Goal: Check status: Check status

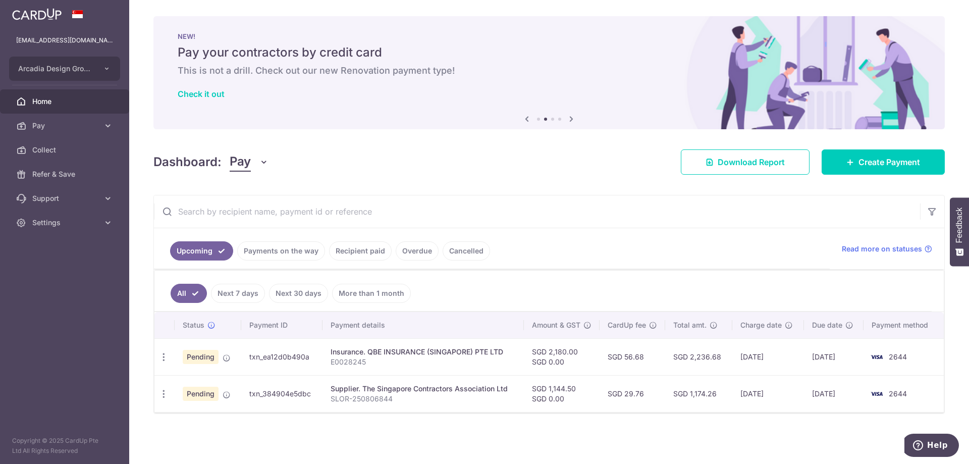
click at [53, 98] on span "Home" at bounding box center [65, 101] width 67 height 10
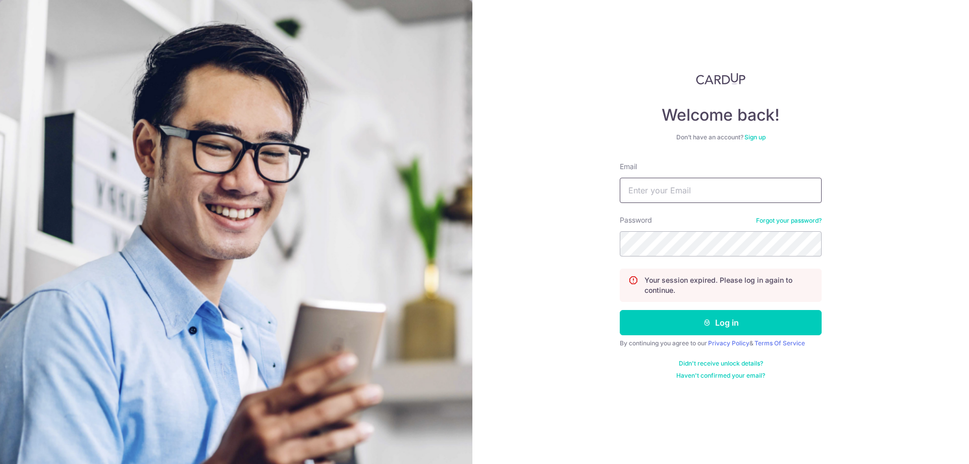
type input "[EMAIL_ADDRESS][DOMAIN_NAME]"
click at [784, 321] on button "Log in" at bounding box center [721, 322] width 202 height 25
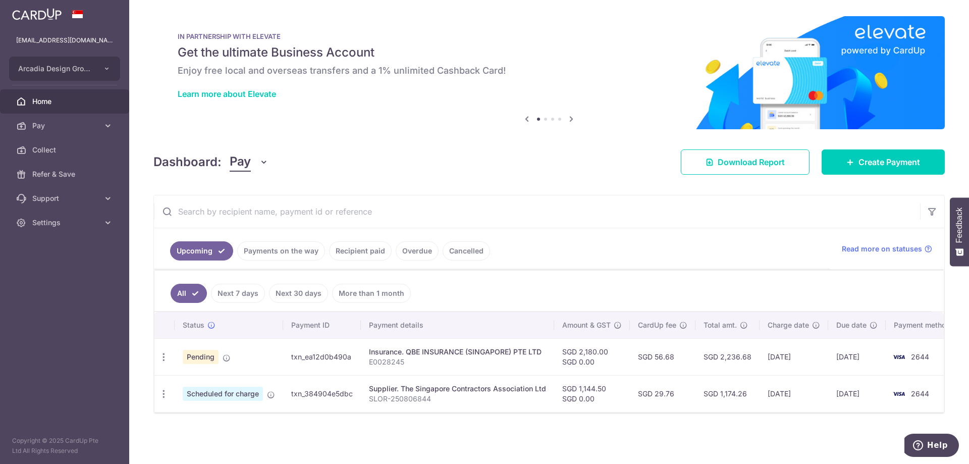
click at [207, 395] on span "Scheduled for charge" at bounding box center [223, 394] width 80 height 14
click at [164, 362] on icon "button" at bounding box center [164, 357] width 11 height 11
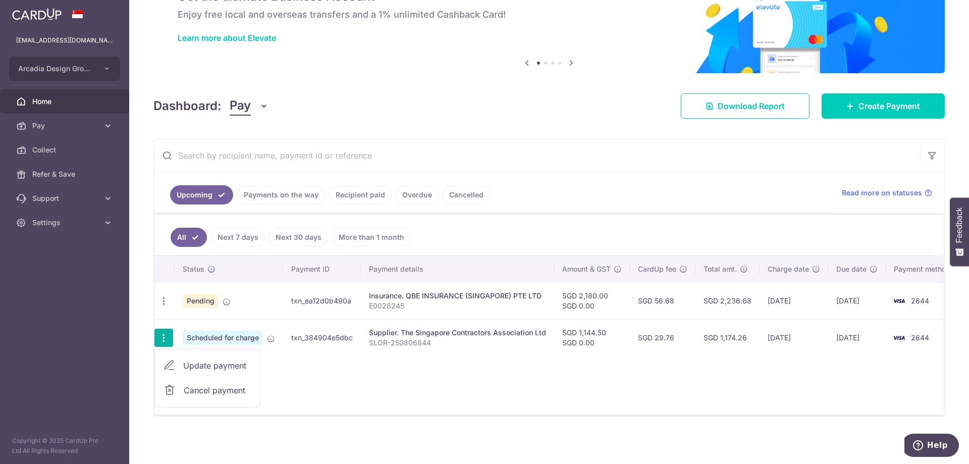
scroll to position [61, 0]
click at [159, 298] on icon "button" at bounding box center [164, 301] width 11 height 11
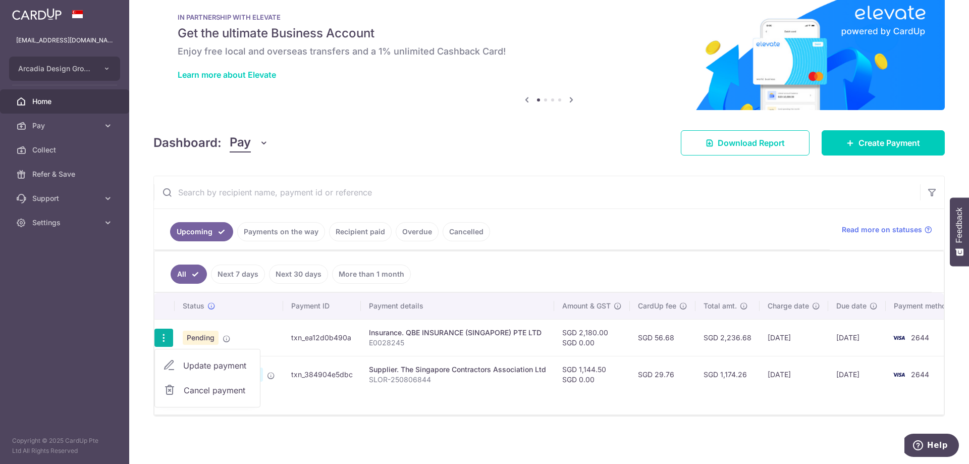
click at [287, 433] on div "× Pause Schedule Pause all future payments in this series Pause just this one p…" at bounding box center [549, 232] width 840 height 464
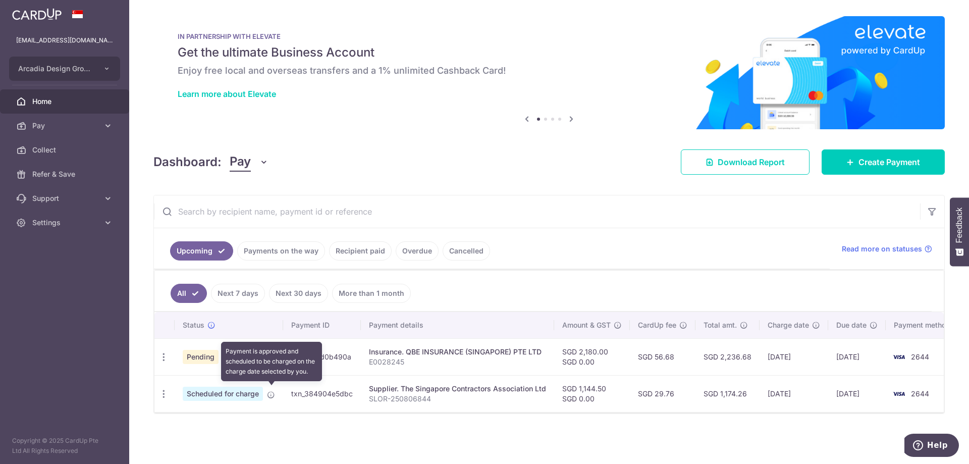
click at [269, 394] on icon at bounding box center [271, 395] width 8 height 8
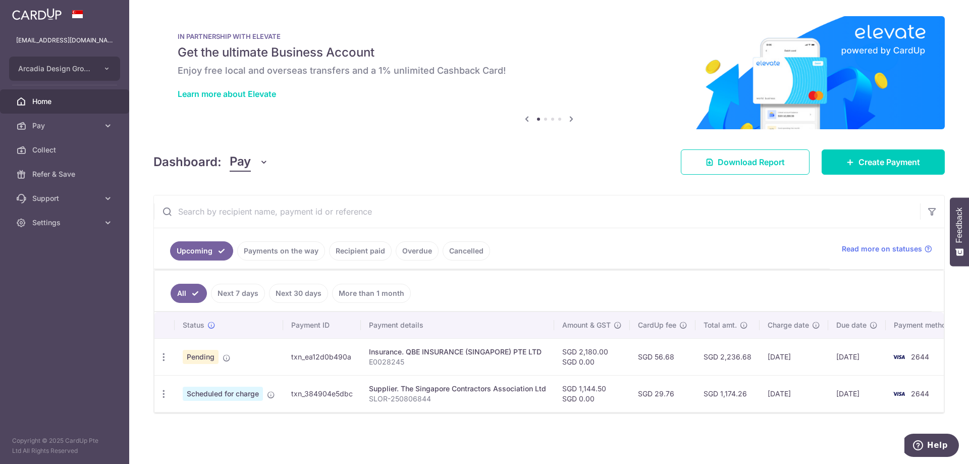
click at [245, 296] on link "Next 7 days" at bounding box center [238, 293] width 54 height 19
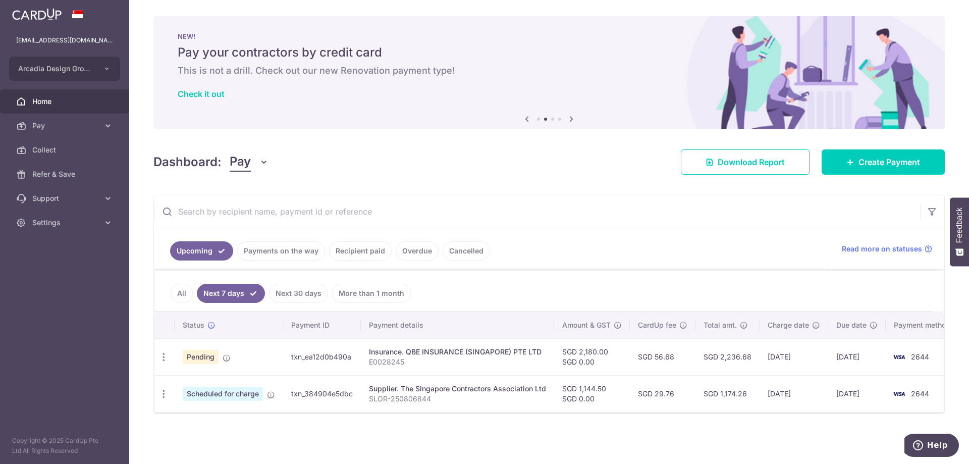
click at [317, 395] on td "txn_384904e5dbc" at bounding box center [322, 393] width 78 height 37
click at [308, 293] on link "Next 30 days" at bounding box center [298, 293] width 59 height 19
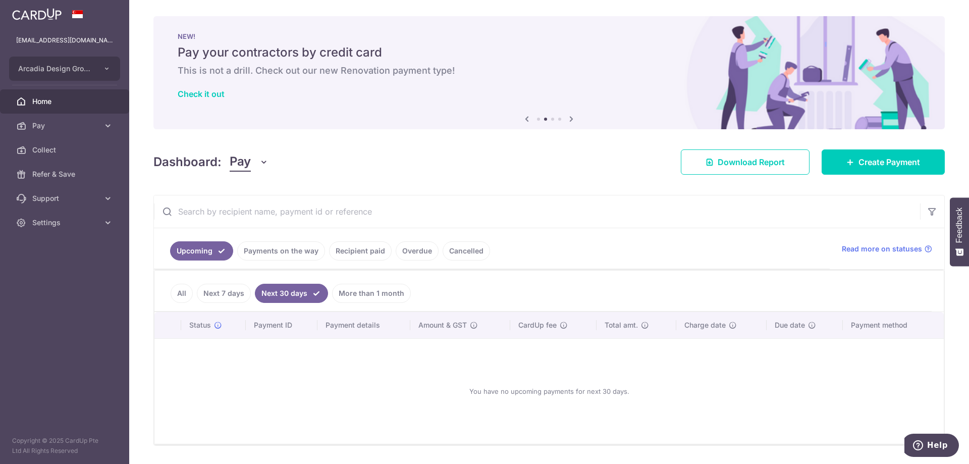
click at [183, 290] on link "All" at bounding box center [182, 293] width 22 height 19
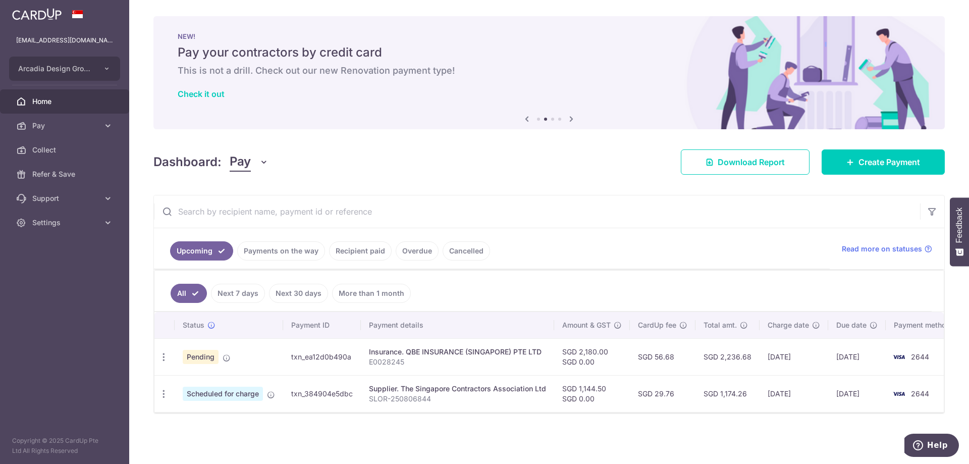
click at [242, 395] on span "Scheduled for charge" at bounding box center [223, 394] width 80 height 14
click at [304, 393] on td "txn_384904e5dbc" at bounding box center [322, 393] width 78 height 37
click at [48, 103] on span "Home" at bounding box center [65, 101] width 67 height 10
